Goal: Task Accomplishment & Management: Manage account settings

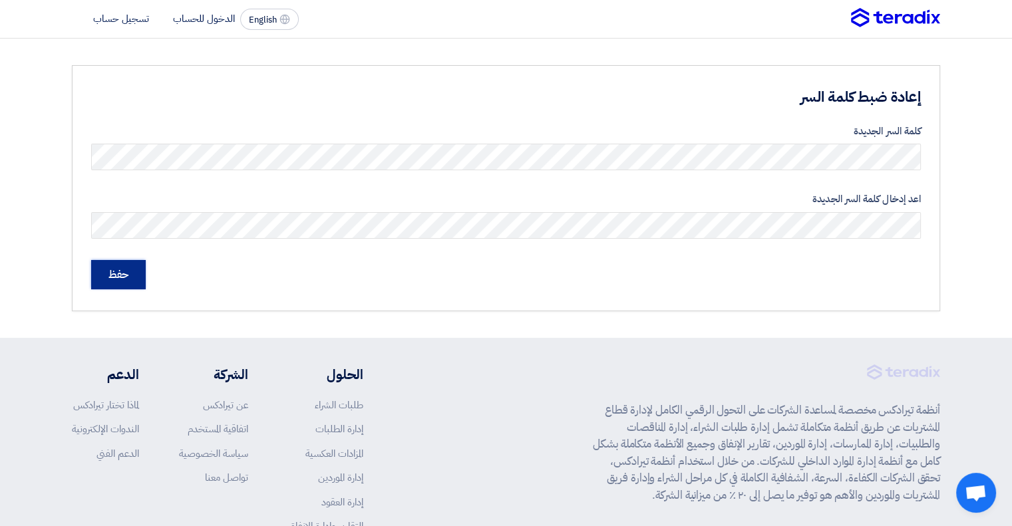
click at [126, 273] on input "حفظ" at bounding box center [118, 274] width 55 height 29
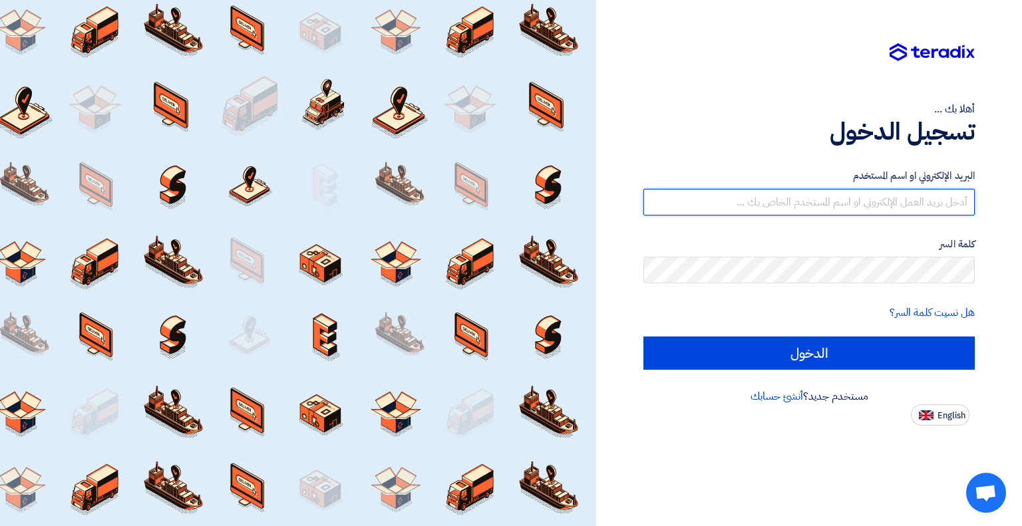
click at [853, 198] on input "text" at bounding box center [808, 202] width 331 height 27
type input "[EMAIL_ADDRESS][DOMAIN_NAME]"
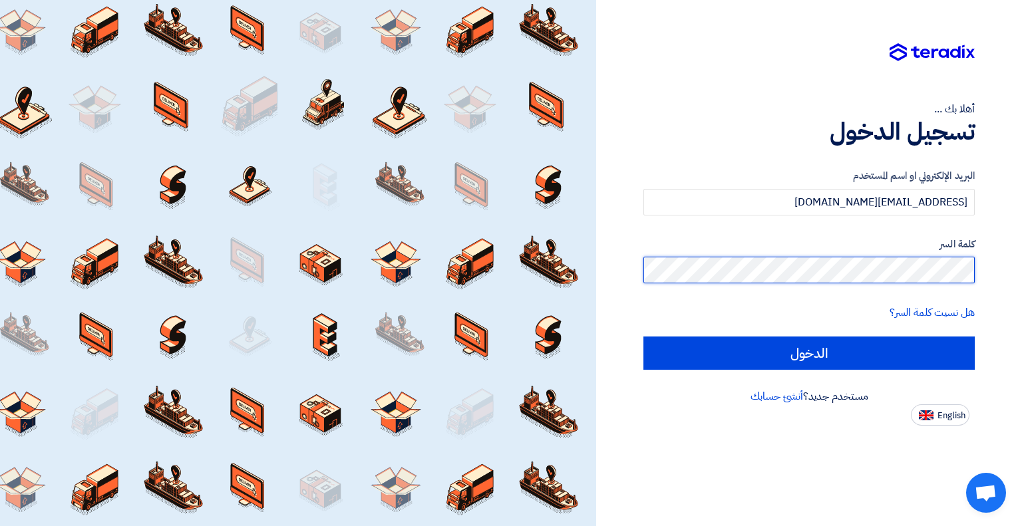
click at [643, 337] on input "الدخول" at bounding box center [808, 353] width 331 height 33
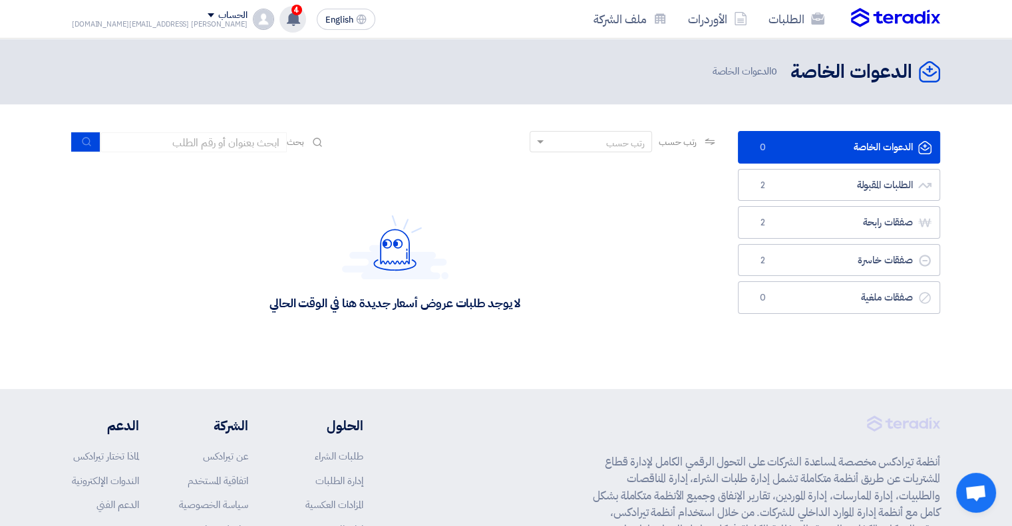
click at [287, 13] on use at bounding box center [293, 18] width 13 height 15
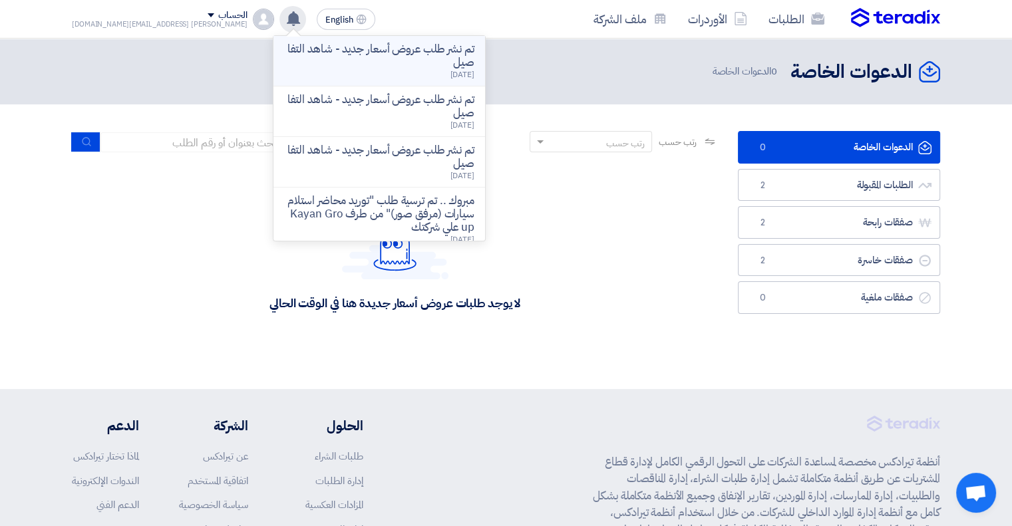
click at [331, 56] on p "تم نشر طلب عروض أسعار جديد - شاهد التفاصيل" at bounding box center [379, 56] width 190 height 27
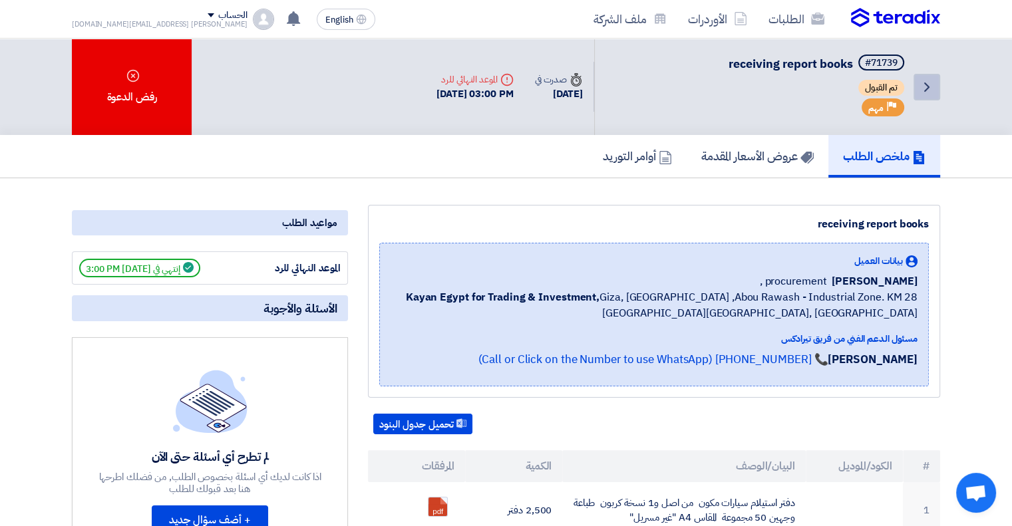
click at [926, 91] on icon "Back" at bounding box center [927, 87] width 16 height 16
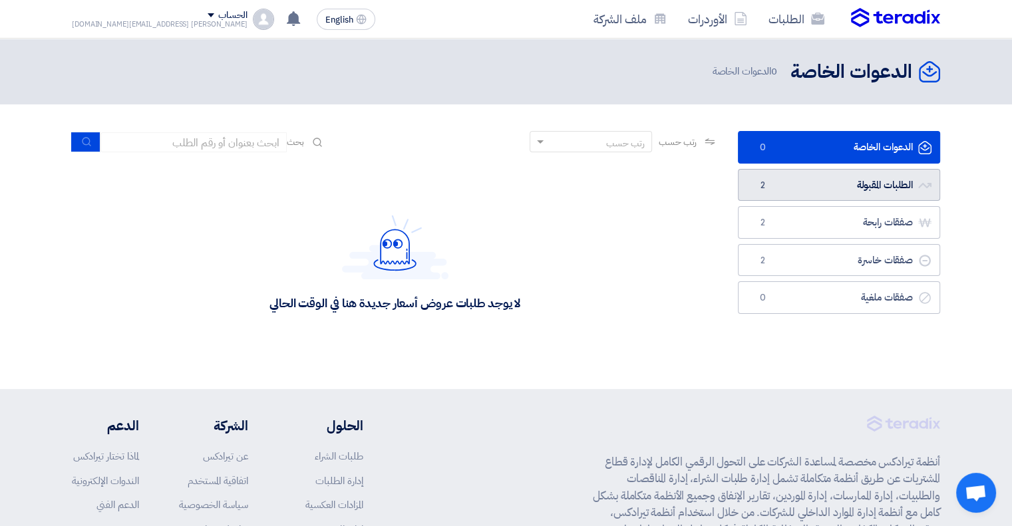
click at [843, 186] on link "الطلبات المقبولة الطلبات المقبولة 2" at bounding box center [839, 185] width 202 height 33
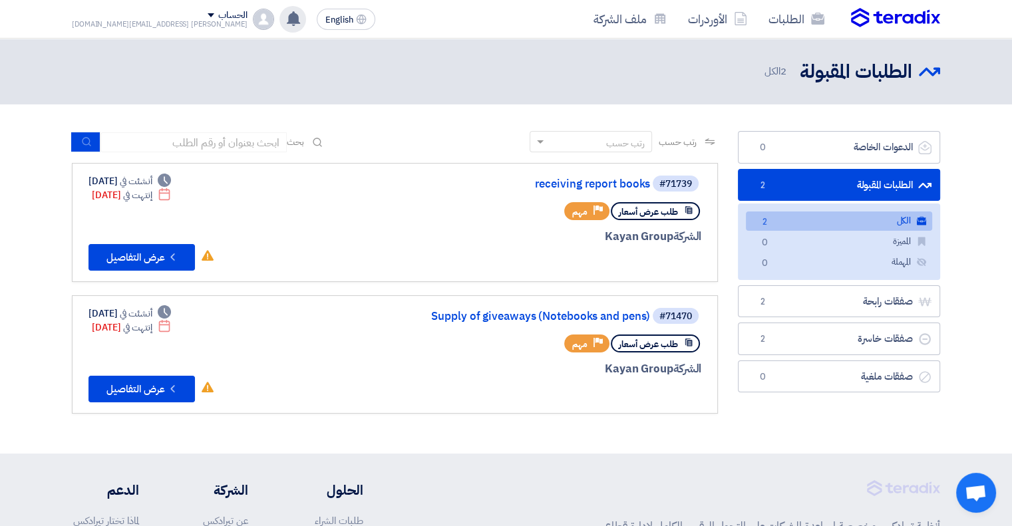
click at [287, 15] on use at bounding box center [293, 18] width 13 height 15
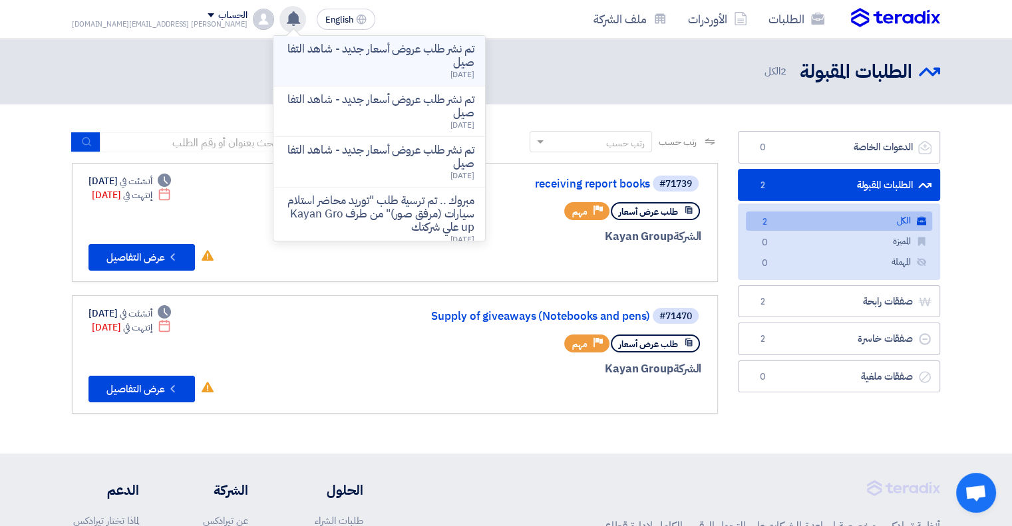
click at [311, 61] on p "تم نشر طلب عروض أسعار جديد - شاهد التفاصيل" at bounding box center [379, 56] width 190 height 27
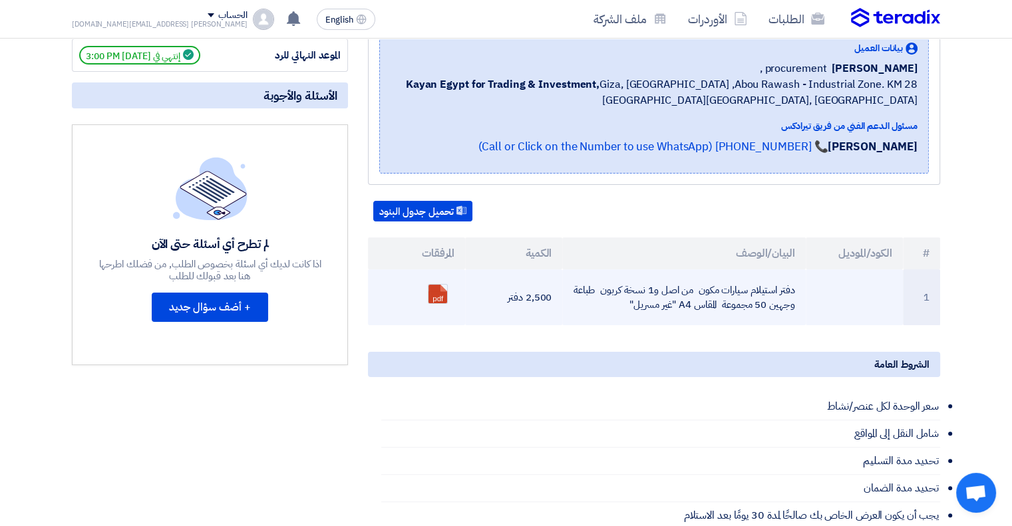
scroll to position [133, 0]
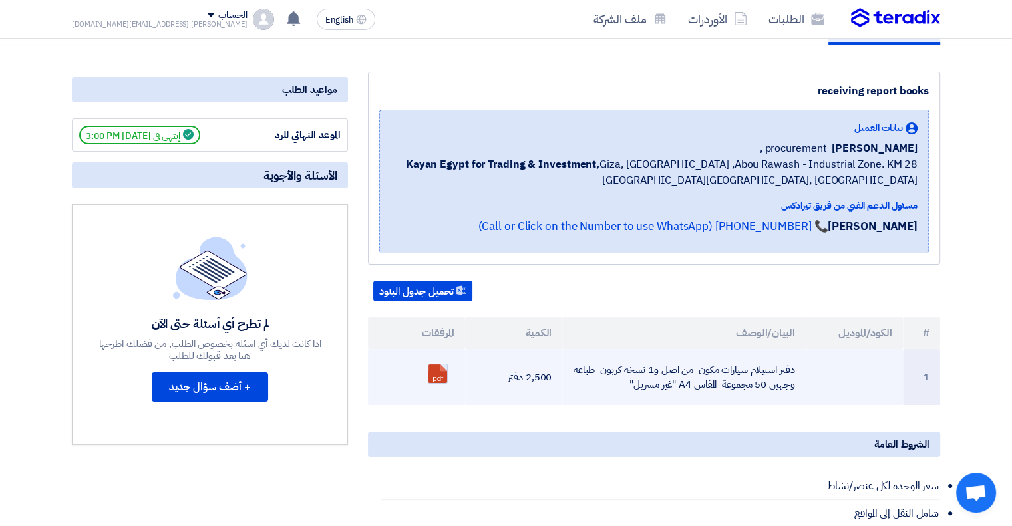
click at [439, 373] on link at bounding box center [481, 405] width 106 height 80
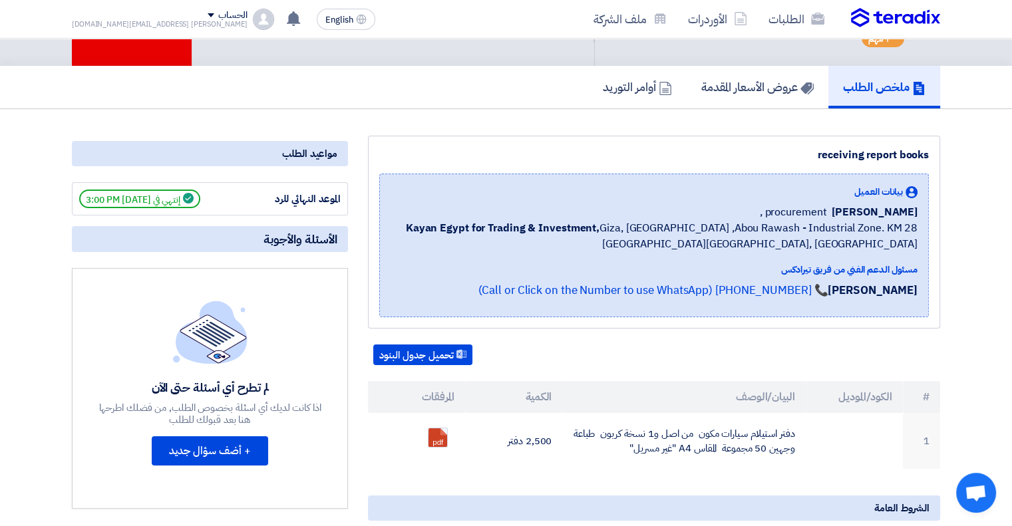
scroll to position [0, 0]
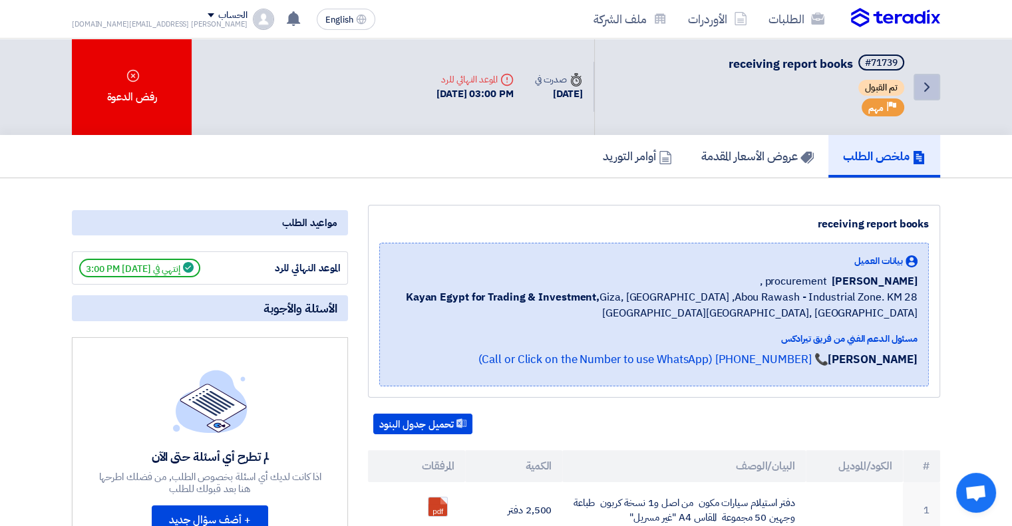
click at [923, 90] on icon "Back" at bounding box center [927, 87] width 16 height 16
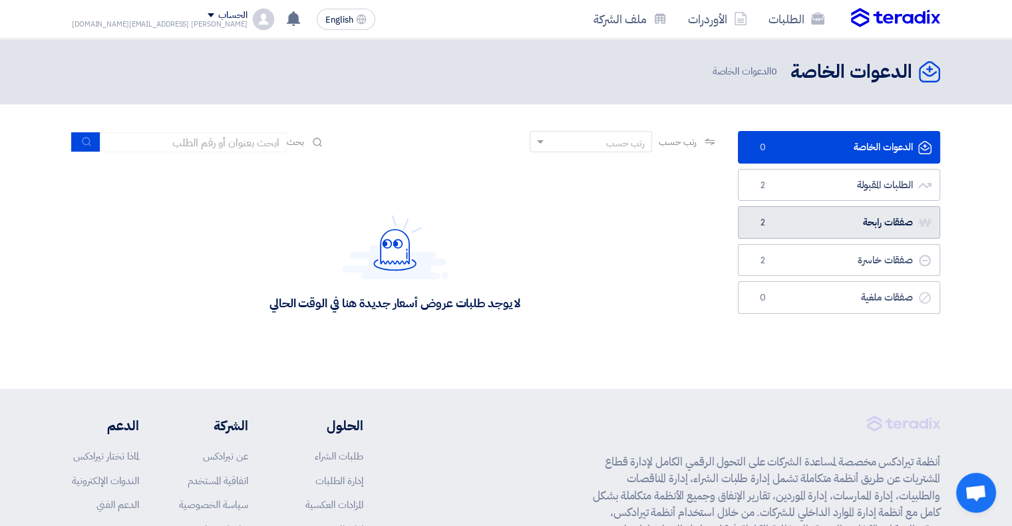
click at [897, 227] on link "صفقات رابحة صفقات رابحة 2" at bounding box center [839, 222] width 202 height 33
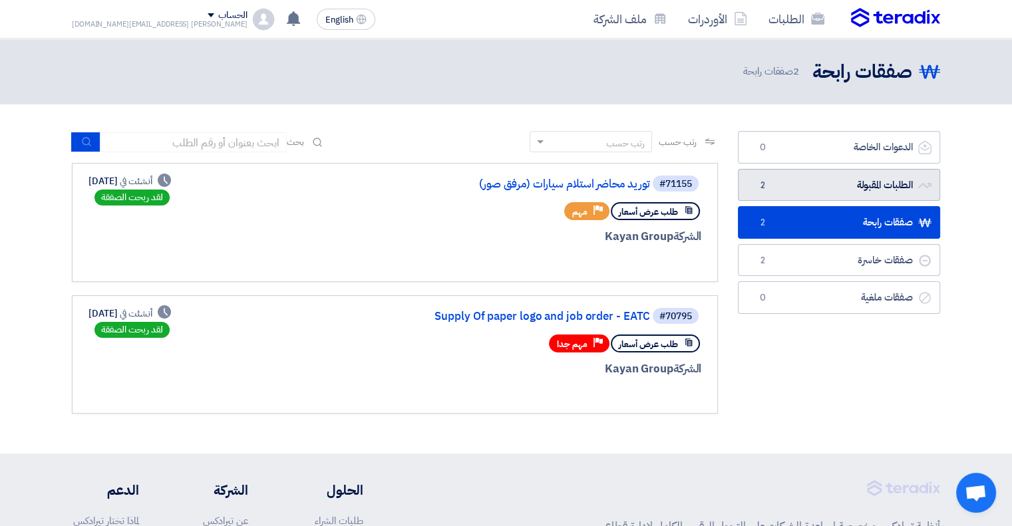
click at [830, 191] on link "الطلبات المقبولة الطلبات المقبولة 2" at bounding box center [839, 185] width 202 height 33
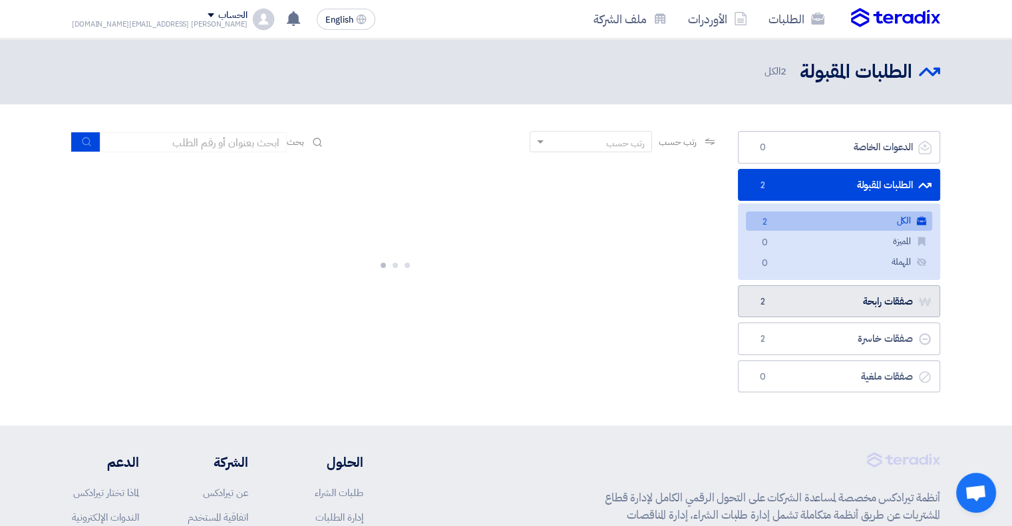
click at [827, 303] on link "صفقات رابحة صفقات رابحة 2" at bounding box center [839, 301] width 202 height 33
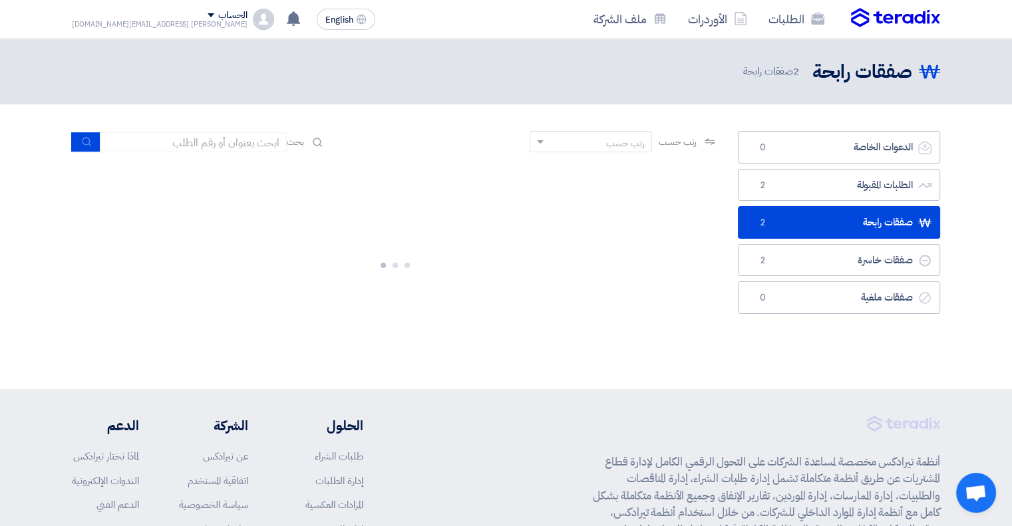
click at [855, 223] on link "صفقات رابحة صفقات رابحة 2" at bounding box center [839, 222] width 202 height 33
click at [875, 257] on link "صفقات خاسرة صفقات خاسرة 2" at bounding box center [839, 260] width 202 height 33
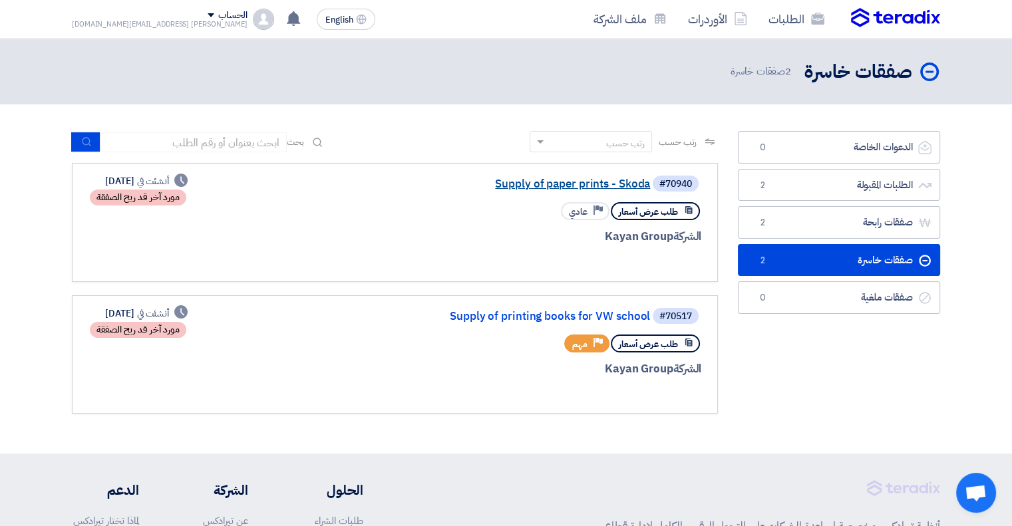
click at [568, 183] on link "Supply of paper prints - Skoda" at bounding box center [517, 184] width 266 height 12
